Goal: Entertainment & Leisure: Consume media (video, audio)

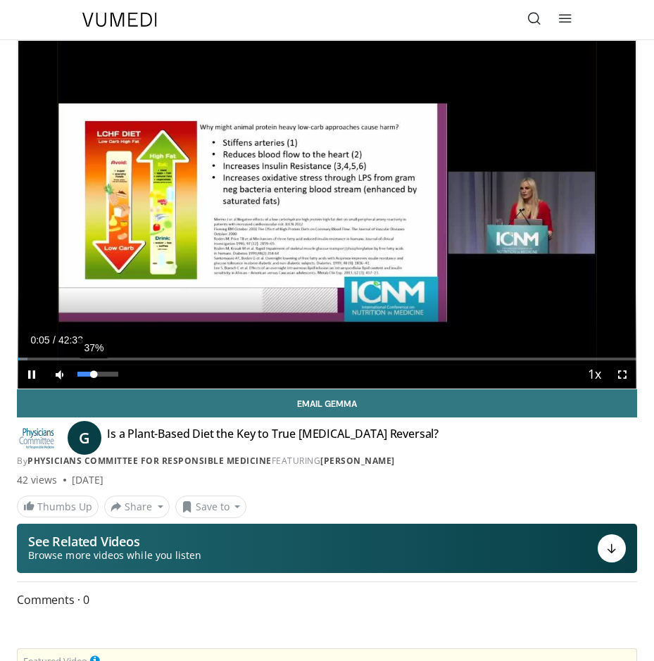
drag, startPoint x: 78, startPoint y: 375, endPoint x: 94, endPoint y: 372, distance: 15.7
click at [94, 372] on div "Volume Level" at bounding box center [85, 374] width 16 height 5
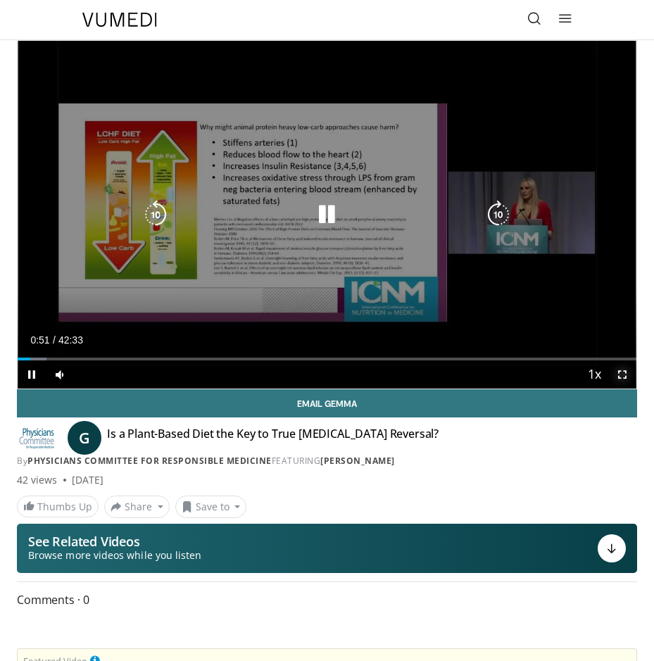
drag, startPoint x: 622, startPoint y: 375, endPoint x: 864, endPoint y: 500, distance: 272.3
click at [622, 375] on span "Video Player" at bounding box center [622, 374] width 28 height 28
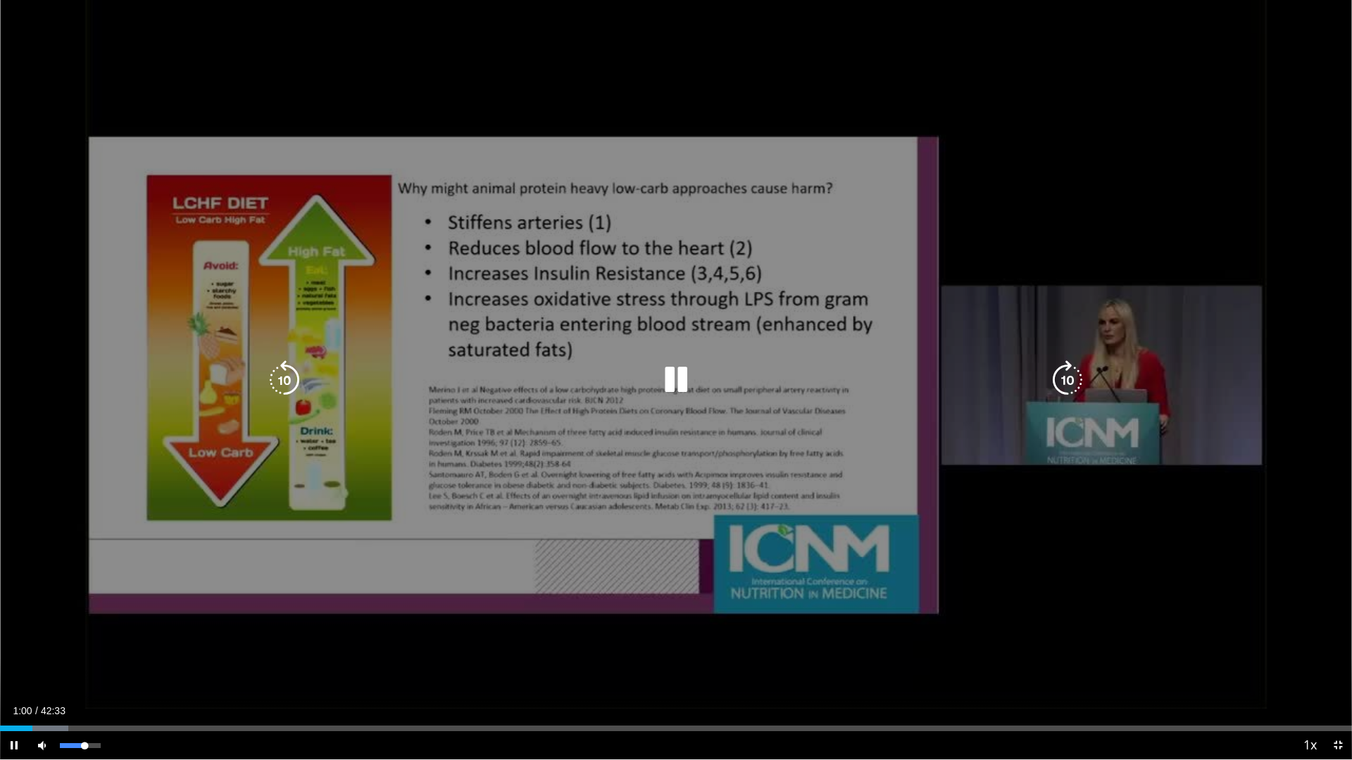
drag, startPoint x: 75, startPoint y: 748, endPoint x: 84, endPoint y: 743, distance: 11.0
click at [84, 671] on div "Volume Level" at bounding box center [72, 745] width 25 height 5
click at [684, 381] on div "10 seconds Tap to unmute" at bounding box center [676, 380] width 1352 height 760
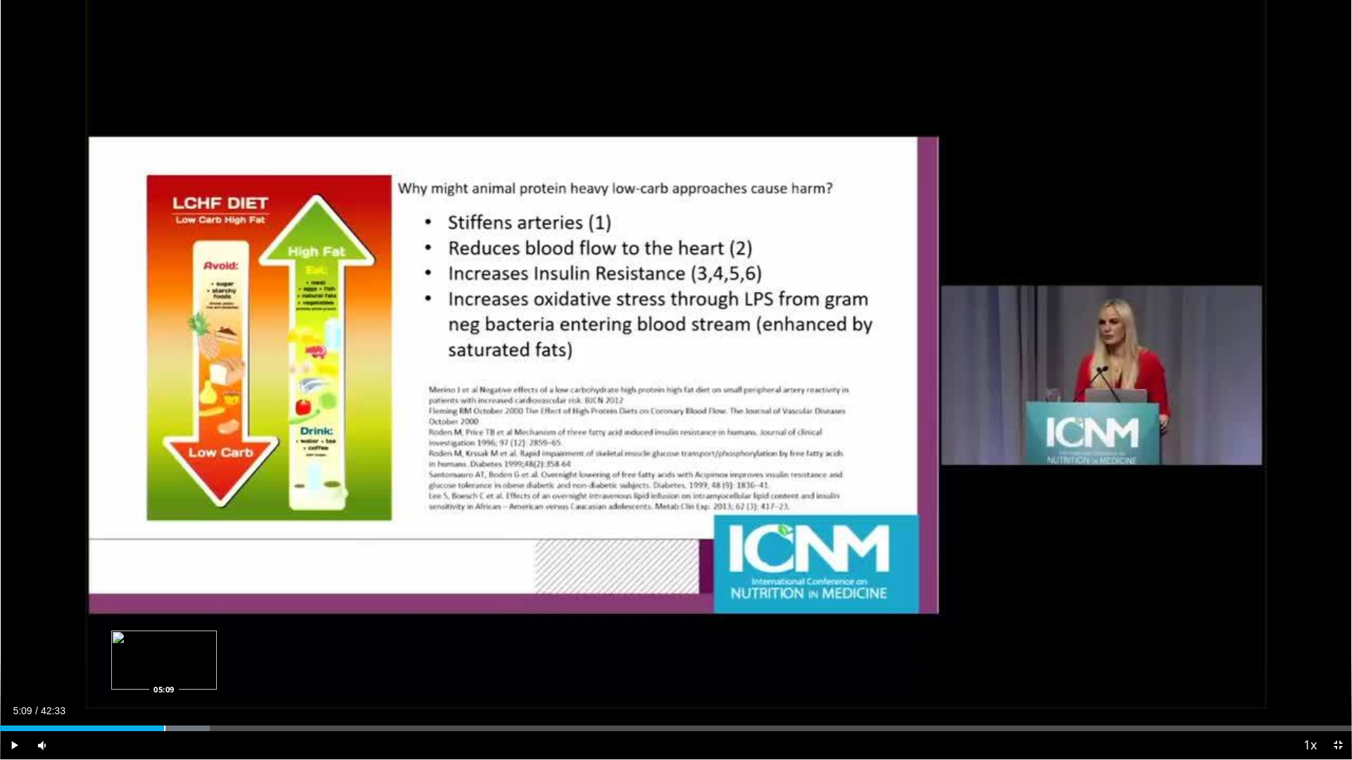
drag, startPoint x: 175, startPoint y: 730, endPoint x: 164, endPoint y: 729, distance: 10.7
click at [164, 671] on div "Progress Bar" at bounding box center [164, 729] width 1 height 6
click at [14, 671] on span "Video Player" at bounding box center [14, 745] width 28 height 28
click at [91, 671] on div "Volume Level" at bounding box center [75, 745] width 31 height 5
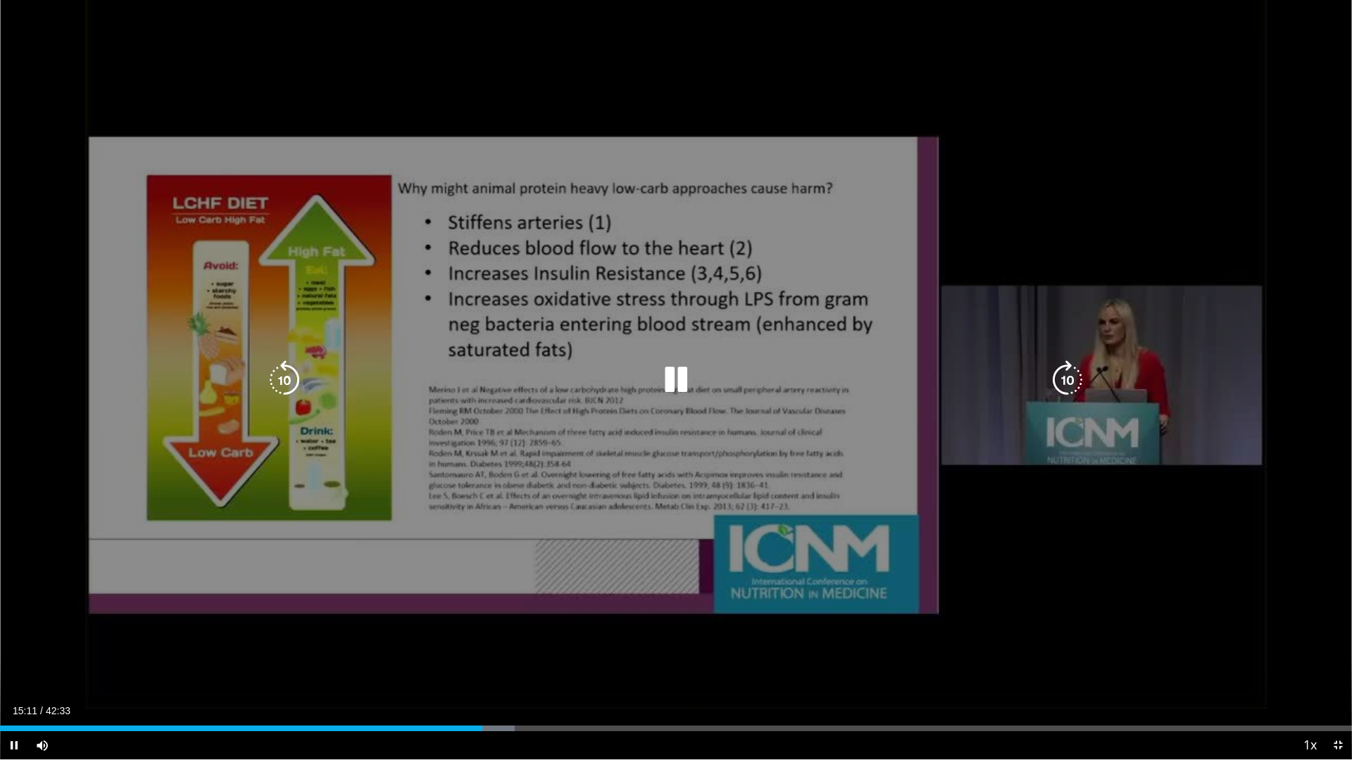
click at [678, 382] on icon "Video Player" at bounding box center [675, 379] width 39 height 39
